Goal: Find specific page/section: Find specific page/section

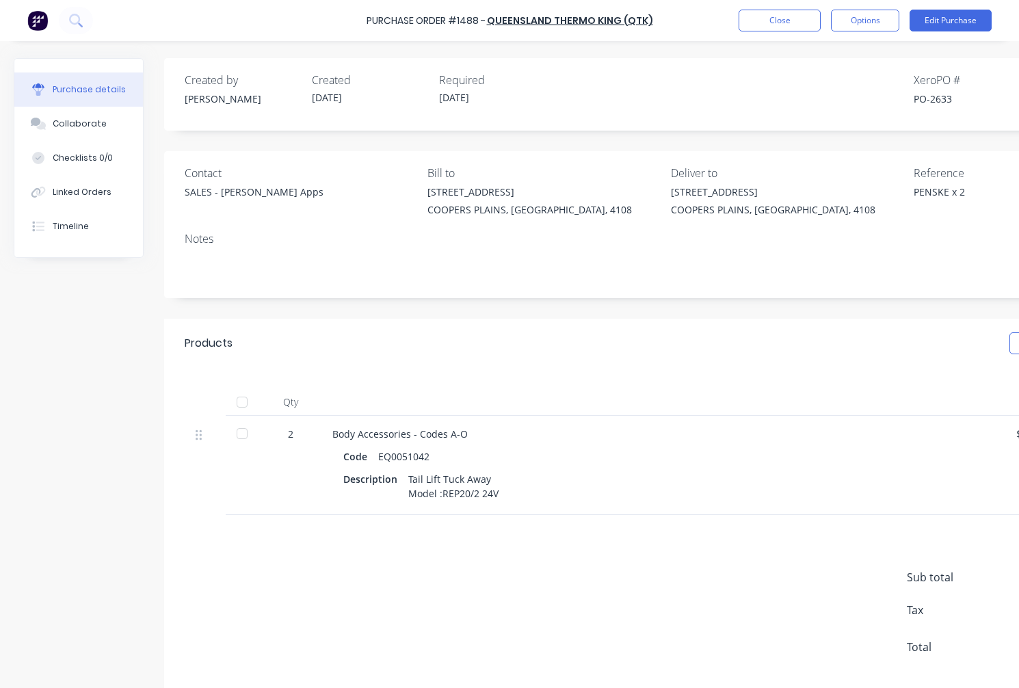
click at [782, 23] on button "Close" at bounding box center [780, 21] width 82 height 22
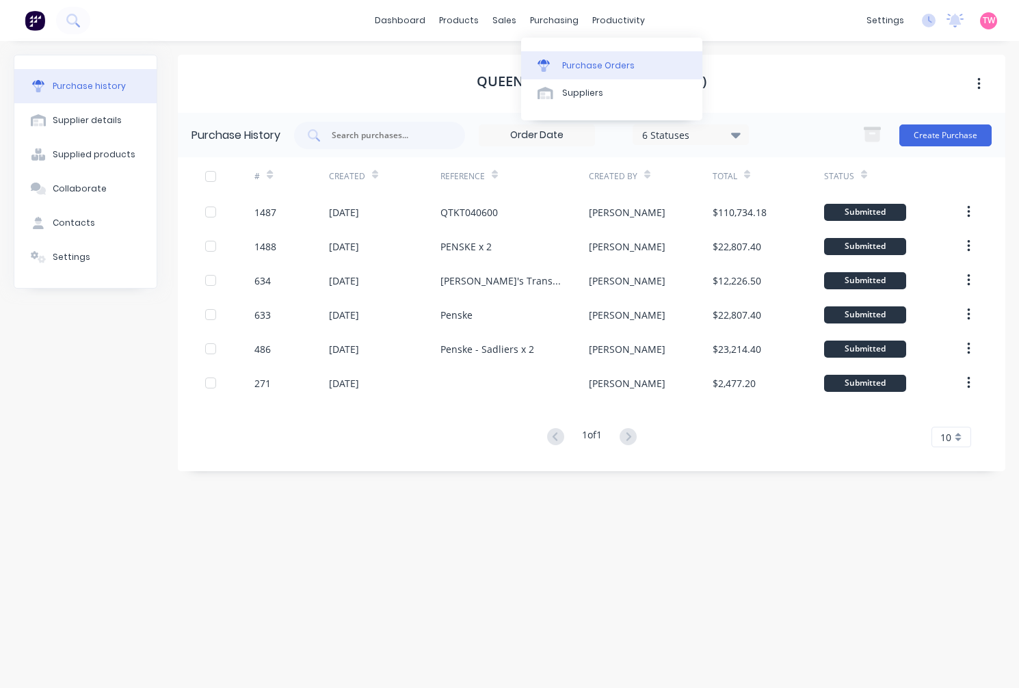
click at [572, 60] on div "Purchase Orders" at bounding box center [598, 66] width 73 height 12
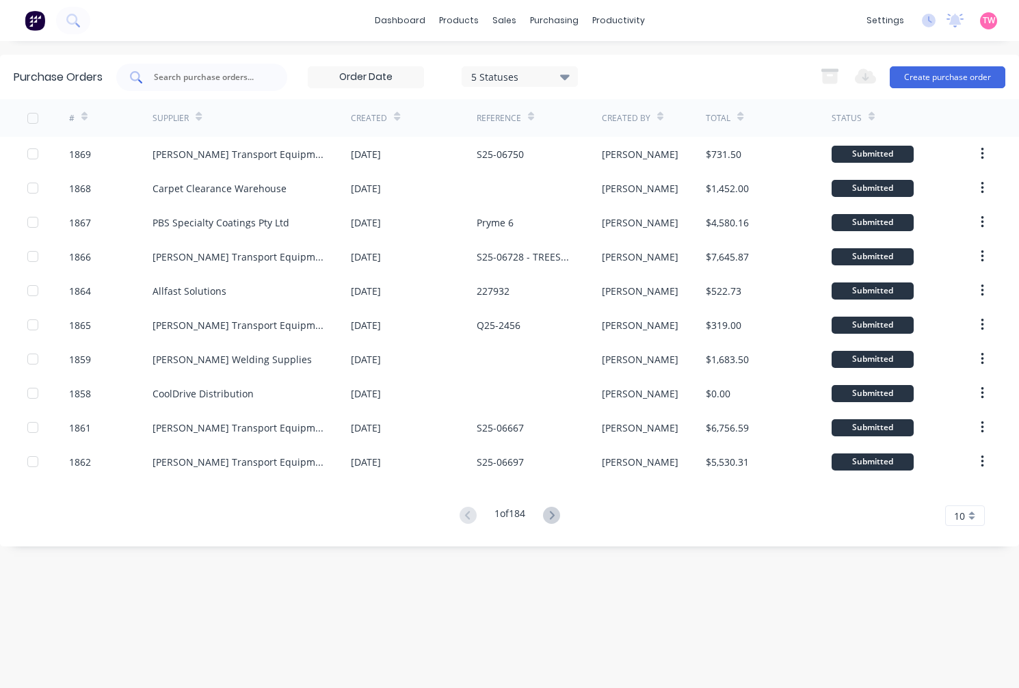
click at [245, 79] on input "text" at bounding box center [210, 77] width 114 height 14
paste input "1853"
type input "1853"
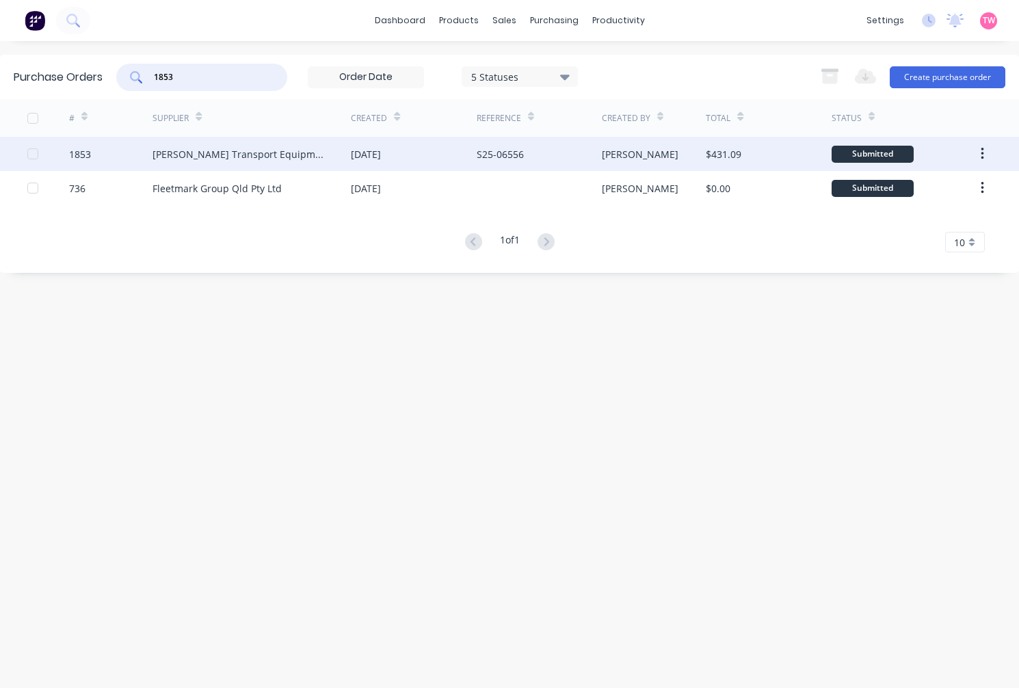
click at [79, 155] on div "1853" at bounding box center [80, 154] width 22 height 14
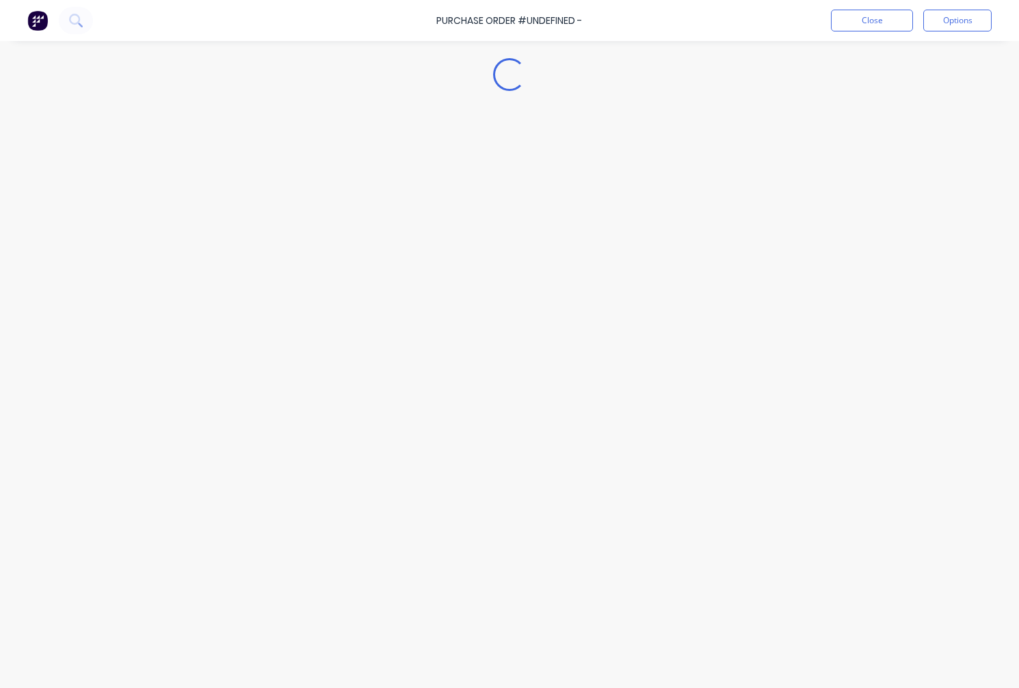
type textarea "x"
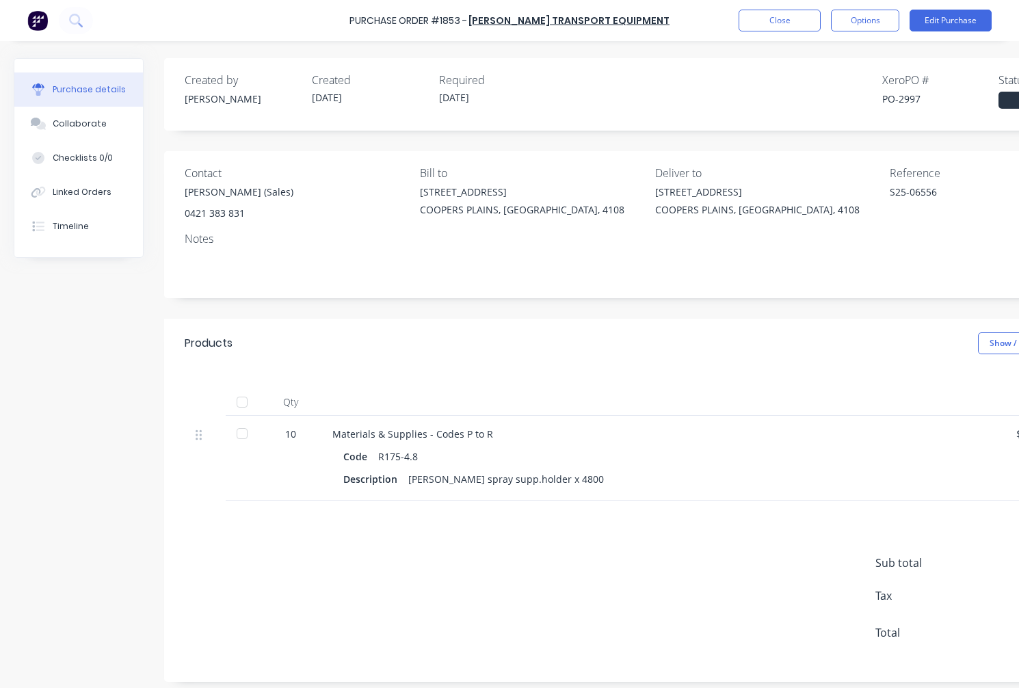
click at [907, 98] on div "PO-2997" at bounding box center [940, 99] width 116 height 14
copy div "2997"
